Goal: Task Accomplishment & Management: Use online tool/utility

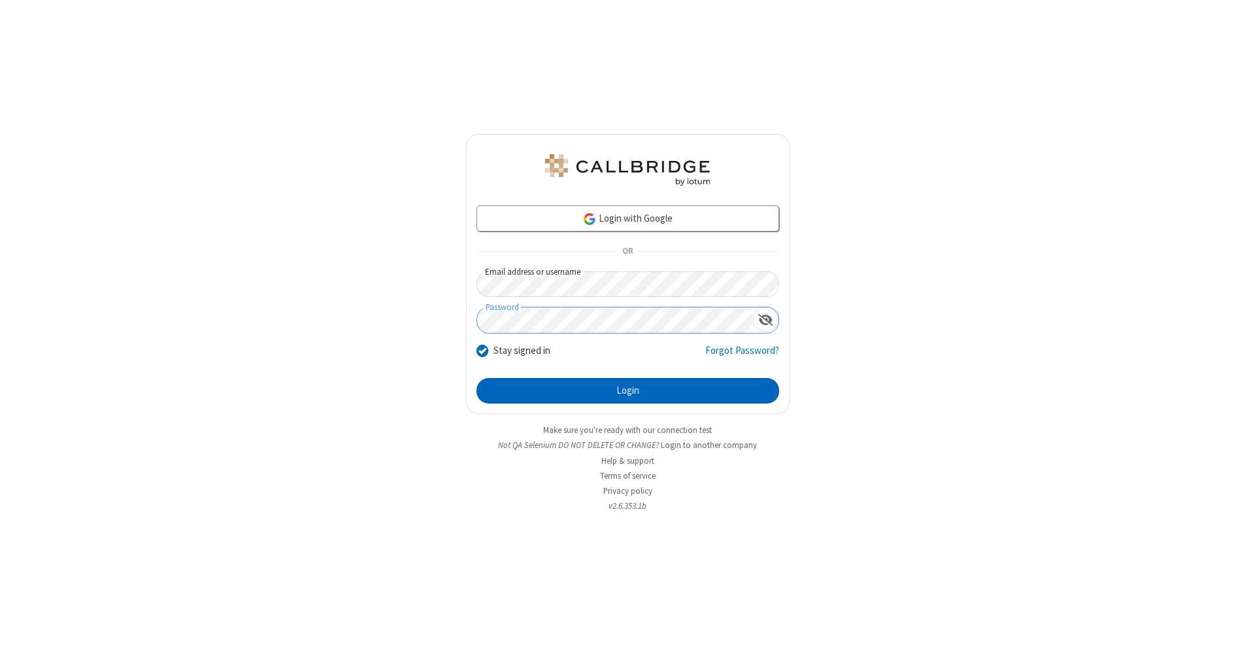
click at [627, 391] on button "Login" at bounding box center [627, 391] width 303 height 26
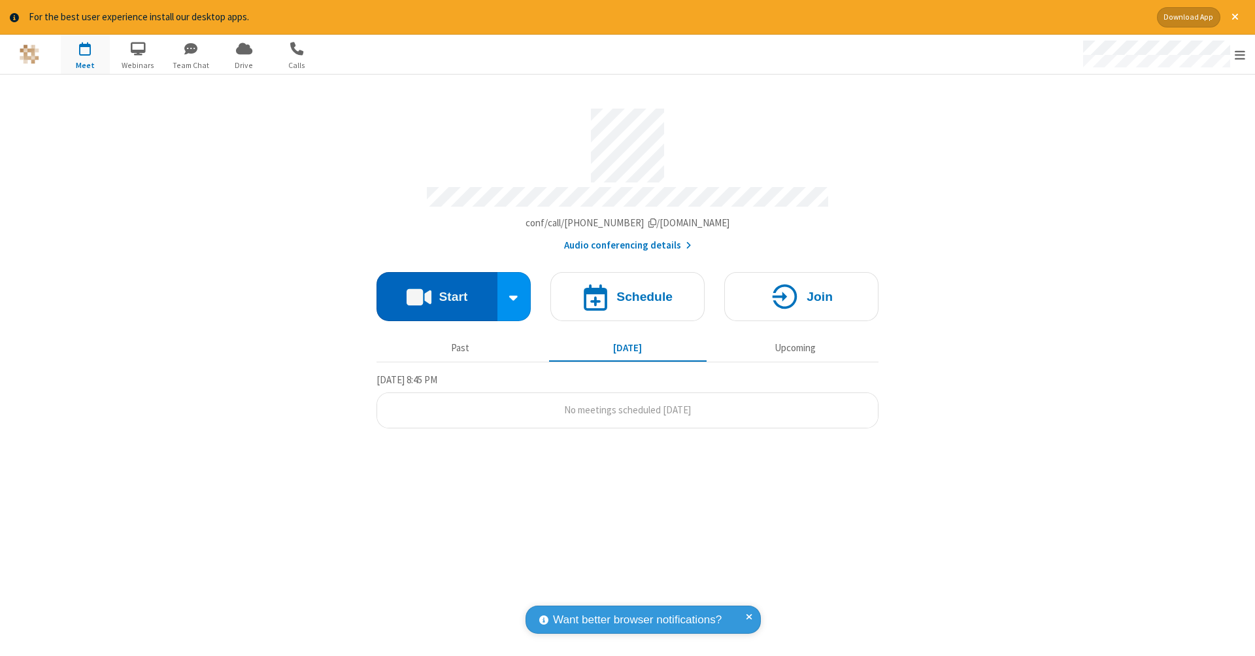
click at [437, 290] on button "Start" at bounding box center [436, 296] width 121 height 49
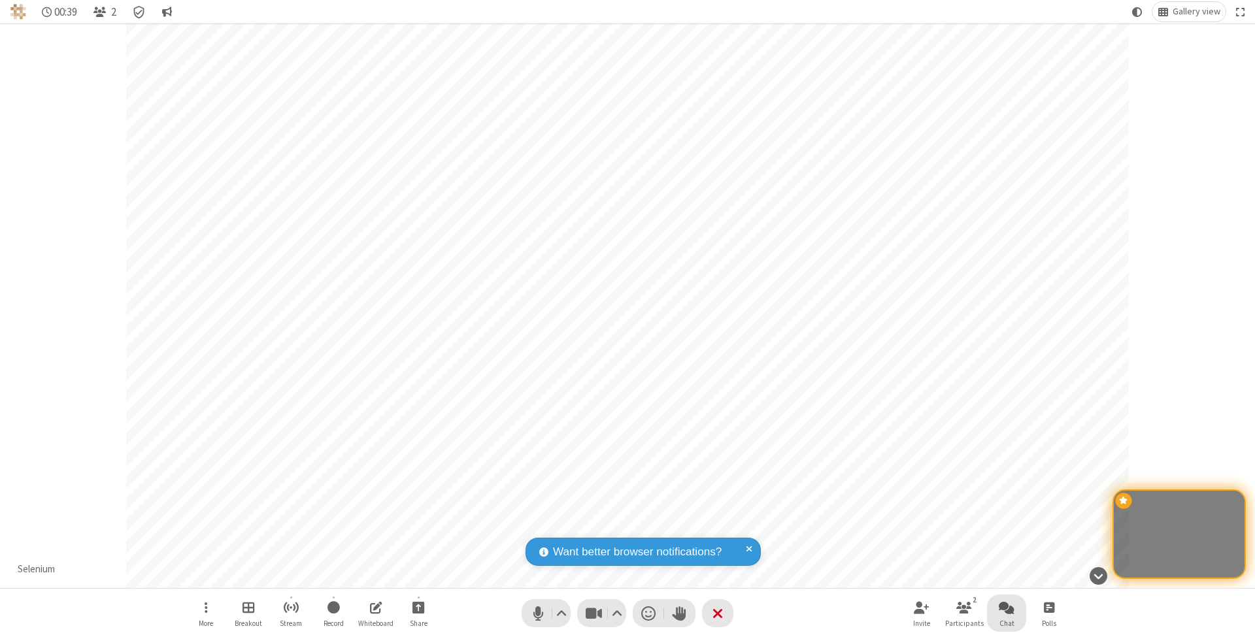
click at [1006, 607] on span "Open chat" at bounding box center [1007, 607] width 16 height 16
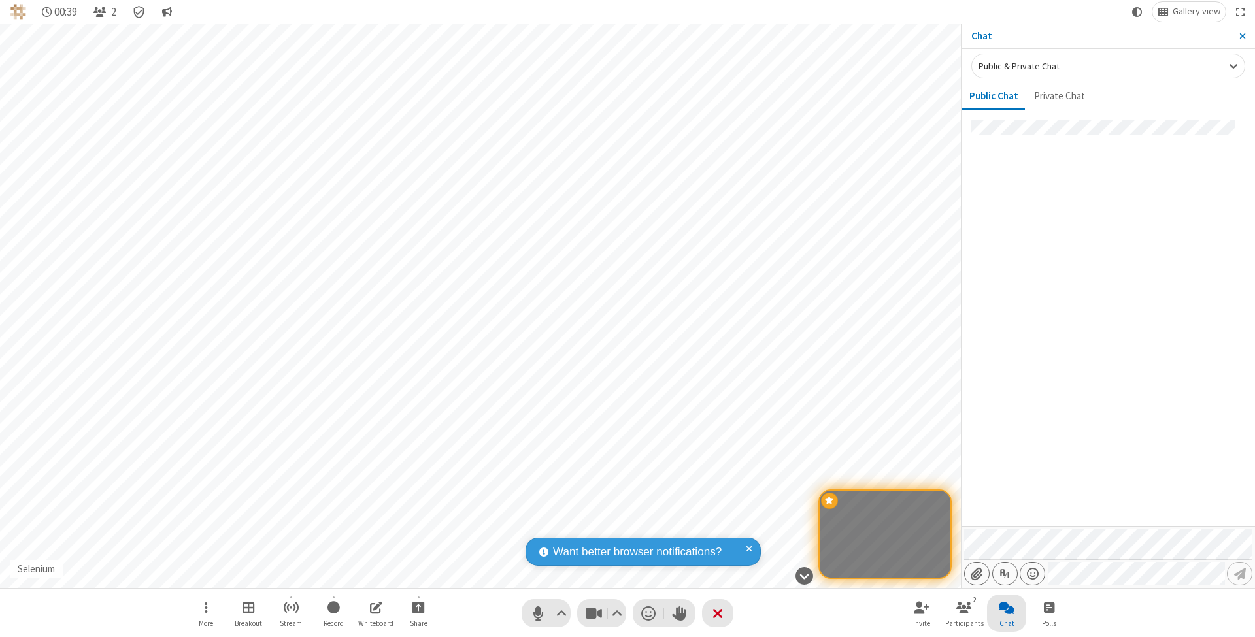
type input "C:\fakepath\doc_test.docx"
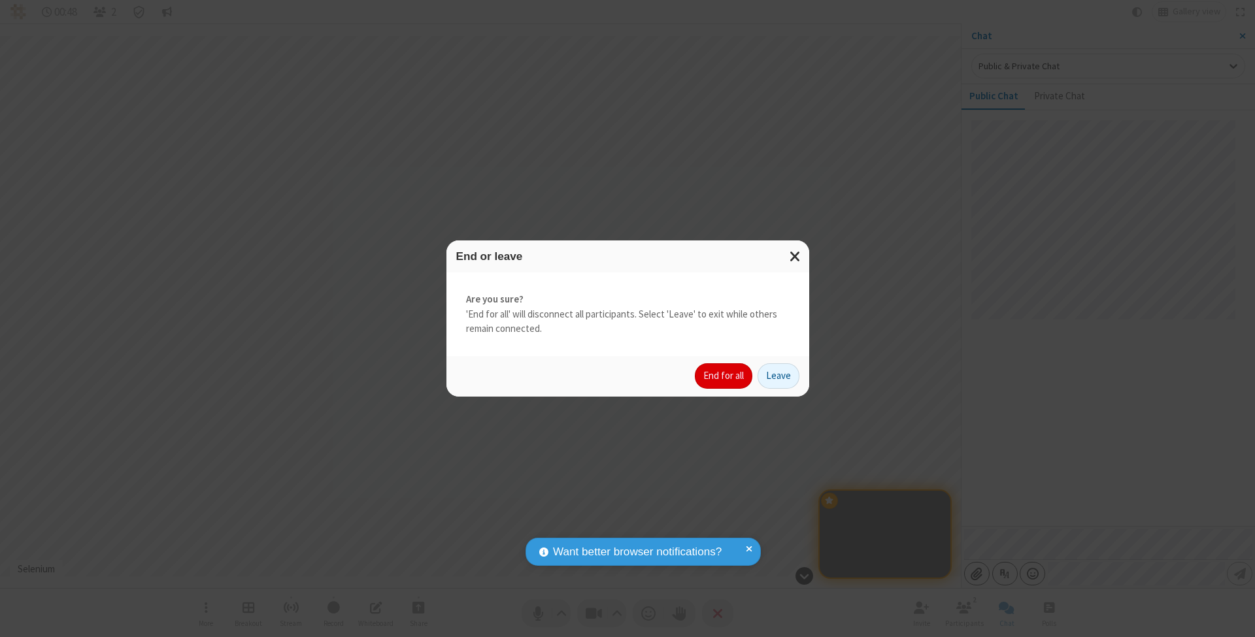
click at [724, 375] on button "End for all" at bounding box center [724, 376] width 58 height 26
